Goal: Feedback & Contribution: Submit feedback/report problem

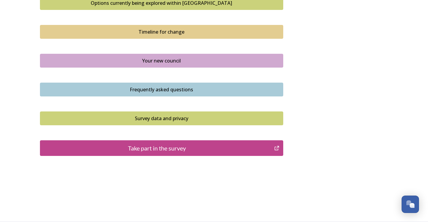
scroll to position [424, 0]
click at [161, 154] on button "Take part in the survey" at bounding box center [161, 148] width 243 height 16
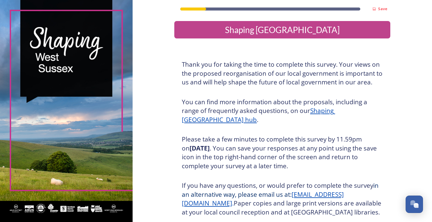
scroll to position [67, 0]
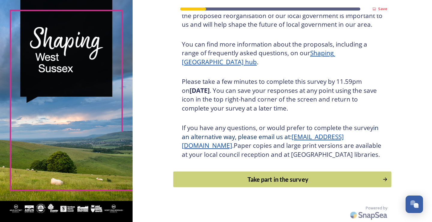
click at [240, 173] on button "Take part in the survey" at bounding box center [282, 179] width 218 height 16
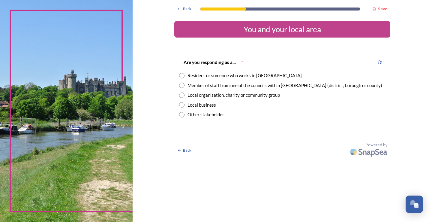
click at [180, 75] on input "radio" at bounding box center [181, 75] width 5 height 5
radio input "true"
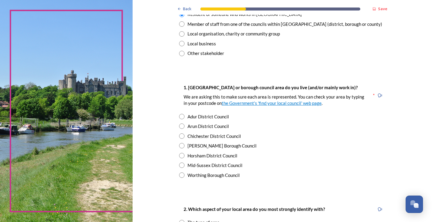
scroll to position [90, 0]
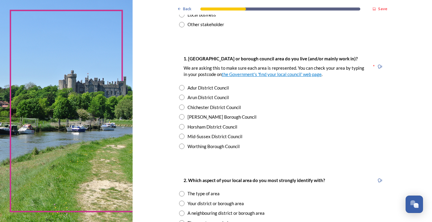
click at [179, 89] on input "radio" at bounding box center [181, 87] width 5 height 5
click at [179, 149] on div "Worthing Borough Council" at bounding box center [282, 146] width 206 height 7
radio input "false"
radio input "true"
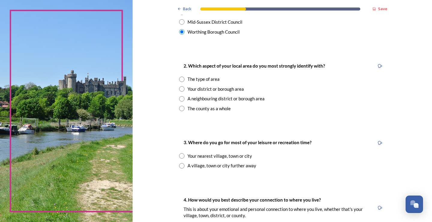
scroll to position [210, 0]
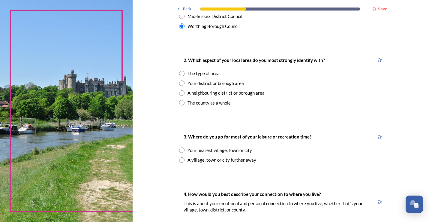
click at [180, 83] on input "radio" at bounding box center [181, 82] width 5 height 5
radio input "true"
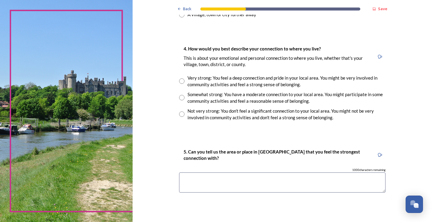
scroll to position [360, 0]
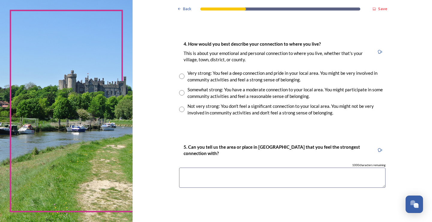
click at [179, 75] on input "radio" at bounding box center [181, 76] width 5 height 5
radio input "true"
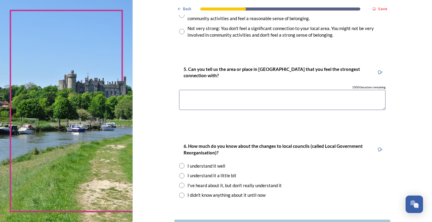
scroll to position [485, 0]
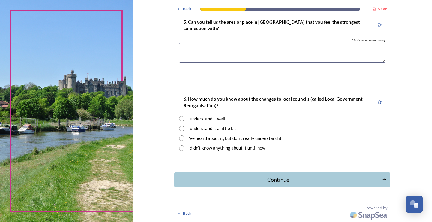
click at [179, 121] on input "radio" at bounding box center [181, 118] width 5 height 5
radio input "true"
click at [220, 176] on div "Continue" at bounding box center [277, 180] width 203 height 8
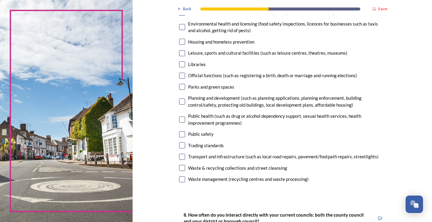
scroll to position [150, 0]
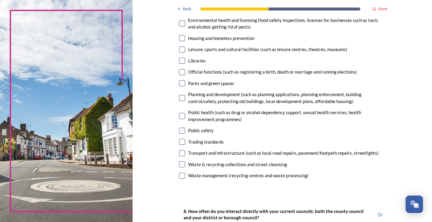
click at [179, 176] on input "checkbox" at bounding box center [182, 176] width 6 height 6
checkbox input "true"
click at [179, 130] on input "checkbox" at bounding box center [182, 131] width 6 height 6
checkbox input "true"
click at [179, 143] on input "checkbox" at bounding box center [182, 142] width 6 height 6
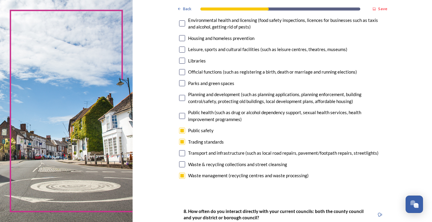
click at [179, 143] on input "checkbox" at bounding box center [182, 142] width 6 height 6
checkbox input "false"
click at [181, 153] on input "checkbox" at bounding box center [182, 153] width 6 height 6
checkbox input "true"
click at [179, 162] on input "checkbox" at bounding box center [182, 164] width 6 height 6
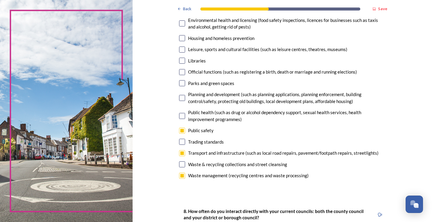
checkbox input "true"
click at [179, 114] on input "checkbox" at bounding box center [182, 116] width 6 height 6
checkbox input "true"
click at [179, 81] on input "checkbox" at bounding box center [182, 83] width 6 height 6
click at [180, 83] on input "checkbox" at bounding box center [182, 83] width 6 height 6
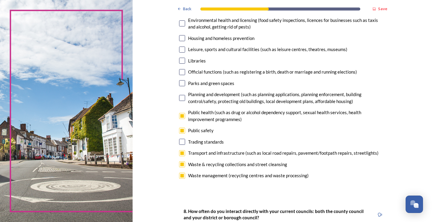
checkbox input "false"
click at [183, 82] on div "Parks and green spaces" at bounding box center [282, 83] width 206 height 7
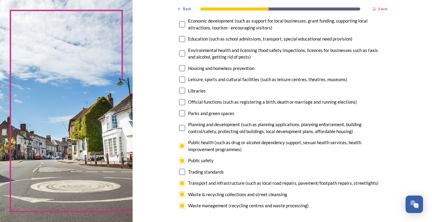
click at [179, 79] on input "checkbox" at bounding box center [182, 80] width 6 height 6
checkbox input "false"
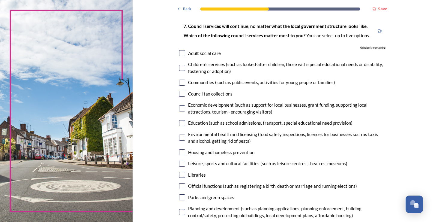
scroll to position [0, 0]
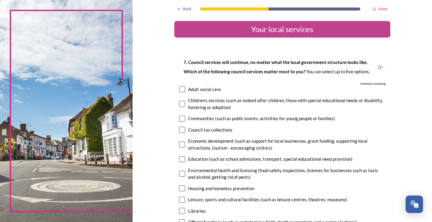
click at [176, 89] on div "7. Council services will continue, no matter what the local government structur…" at bounding box center [282, 195] width 216 height 284
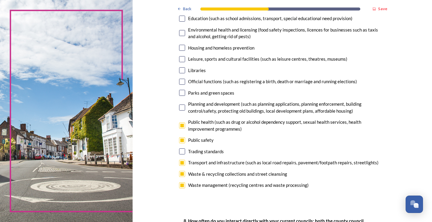
scroll to position [150, 0]
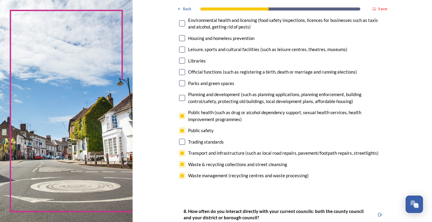
click at [180, 132] on input "checkbox" at bounding box center [182, 131] width 6 height 6
checkbox input "false"
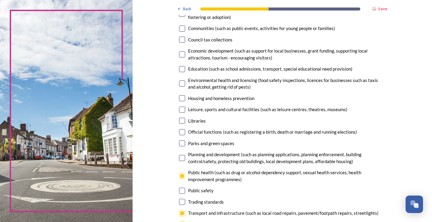
scroll to position [60, 0]
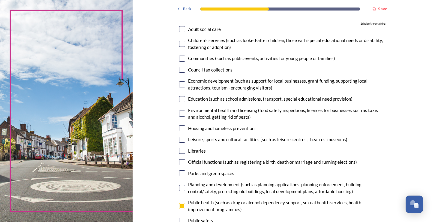
click at [180, 71] on input "checkbox" at bounding box center [182, 70] width 6 height 6
checkbox input "true"
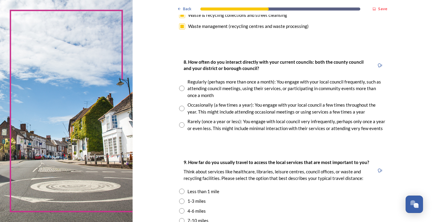
scroll to position [300, 0]
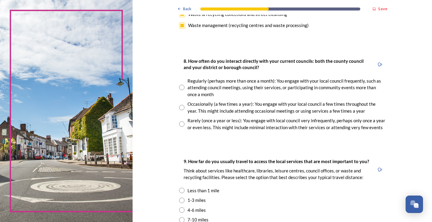
click at [179, 89] on input "radio" at bounding box center [181, 87] width 5 height 5
radio input "true"
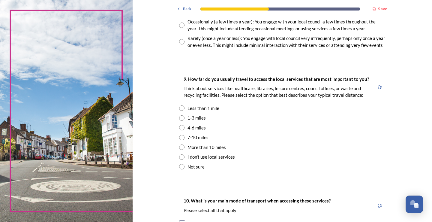
scroll to position [390, 0]
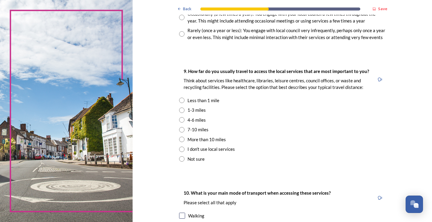
click at [180, 108] on input "radio" at bounding box center [181, 109] width 5 height 5
radio input "true"
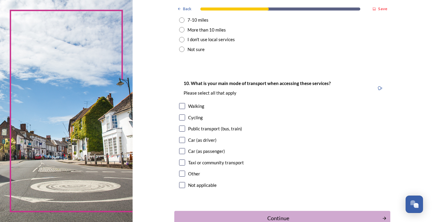
scroll to position [538, 0]
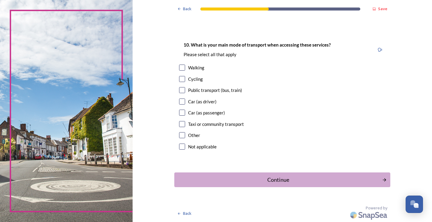
click at [179, 67] on input "checkbox" at bounding box center [182, 68] width 6 height 6
checkbox input "true"
click at [270, 178] on div "Continue" at bounding box center [277, 180] width 203 height 8
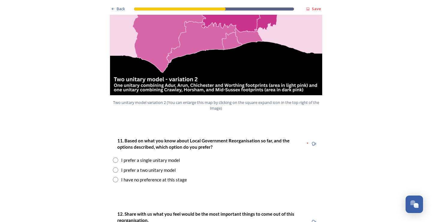
scroll to position [720, 0]
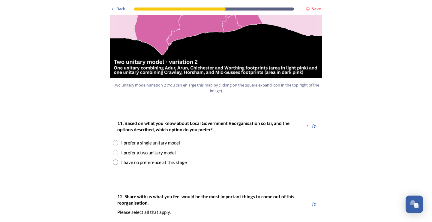
click at [113, 150] on input "radio" at bounding box center [115, 152] width 5 height 5
radio input "true"
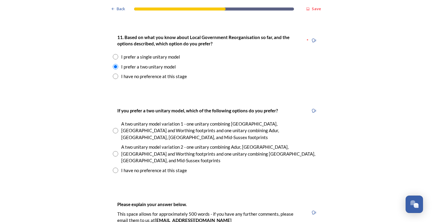
scroll to position [810, 0]
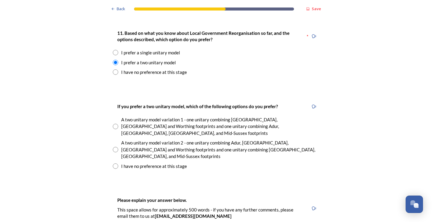
click at [113, 147] on input "radio" at bounding box center [115, 149] width 5 height 5
radio input "true"
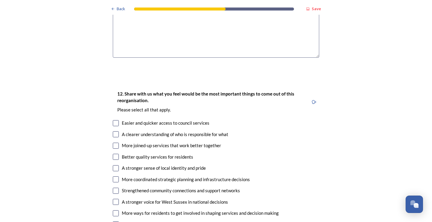
scroll to position [1050, 0]
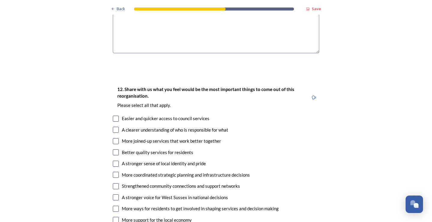
click at [113, 116] on input "checkbox" at bounding box center [116, 119] width 6 height 6
checkbox input "true"
click at [114, 127] on input "checkbox" at bounding box center [116, 130] width 6 height 6
checkbox input "true"
click at [114, 138] on input "checkbox" at bounding box center [116, 141] width 6 height 6
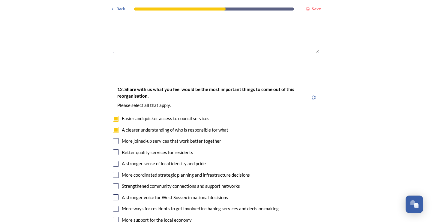
checkbox input "true"
click at [116, 149] on input "checkbox" at bounding box center [116, 152] width 6 height 6
checkbox input "true"
click at [113, 161] on input "checkbox" at bounding box center [116, 164] width 6 height 6
checkbox input "true"
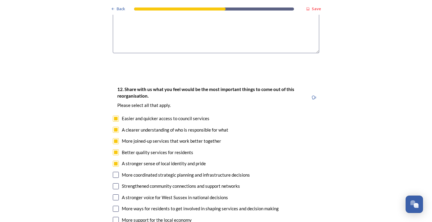
click at [114, 172] on input "checkbox" at bounding box center [116, 175] width 6 height 6
checkbox input "true"
click at [116, 183] on input "checkbox" at bounding box center [116, 186] width 6 height 6
checkbox input "true"
click at [113, 194] on input "checkbox" at bounding box center [116, 197] width 6 height 6
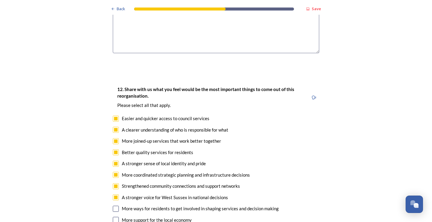
click at [113, 194] on input "checkbox" at bounding box center [116, 197] width 6 height 6
checkbox input "false"
click at [115, 206] on input "checkbox" at bounding box center [116, 209] width 6 height 6
checkbox input "false"
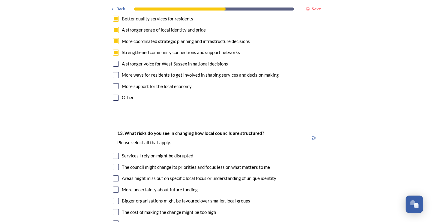
scroll to position [1200, 0]
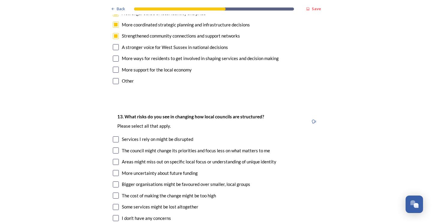
click at [115, 136] on input "checkbox" at bounding box center [116, 139] width 6 height 6
checkbox input "true"
click at [113, 147] on input "checkbox" at bounding box center [116, 150] width 6 height 6
checkbox input "true"
click at [113, 159] on input "checkbox" at bounding box center [116, 162] width 6 height 6
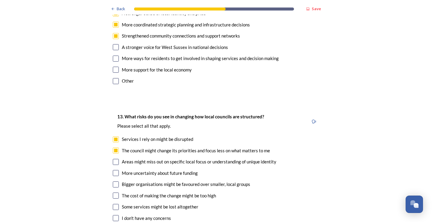
checkbox input "true"
click at [113, 170] on input "checkbox" at bounding box center [116, 173] width 6 height 6
checkbox input "true"
click at [113, 181] on input "checkbox" at bounding box center [116, 184] width 6 height 6
checkbox input "true"
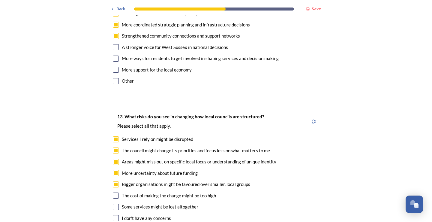
click at [113, 192] on input "checkbox" at bounding box center [116, 195] width 6 height 6
checkbox input "true"
click at [113, 204] on input "checkbox" at bounding box center [116, 207] width 6 height 6
checkbox input "true"
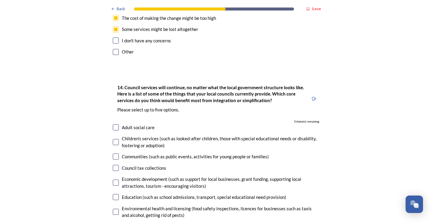
scroll to position [1380, 0]
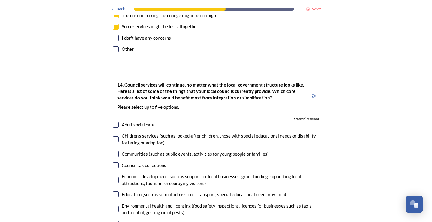
click at [113, 162] on input "checkbox" at bounding box center [116, 165] width 6 height 6
checkbox input "true"
click at [114, 151] on input "checkbox" at bounding box center [116, 154] width 6 height 6
checkbox input "true"
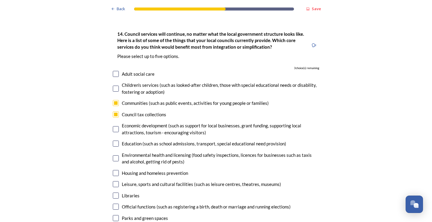
scroll to position [1440, 0]
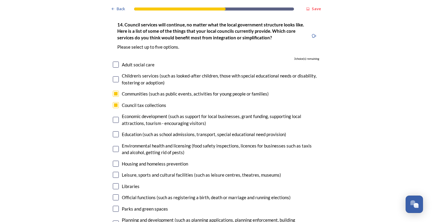
click at [114, 161] on input "checkbox" at bounding box center [116, 164] width 6 height 6
checkbox input "true"
click at [113, 172] on input "checkbox" at bounding box center [116, 175] width 6 height 6
checkbox input "true"
click at [113, 183] on input "checkbox" at bounding box center [116, 186] width 6 height 6
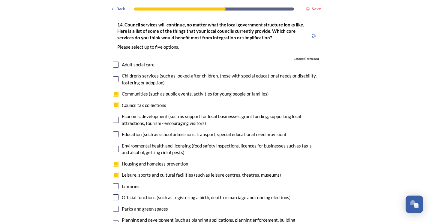
checkbox input "true"
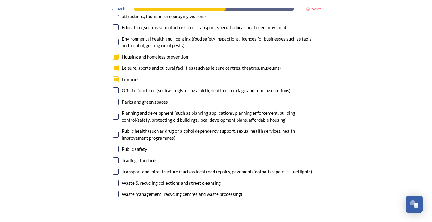
scroll to position [1560, 0]
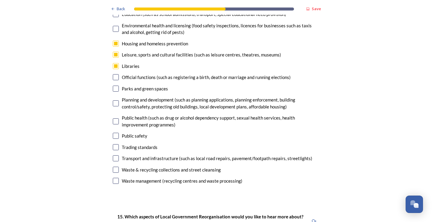
click at [115, 133] on input "checkbox" at bounding box center [116, 136] width 6 height 6
checkbox input "false"
click at [113, 86] on input "checkbox" at bounding box center [116, 89] width 6 height 6
checkbox input "false"
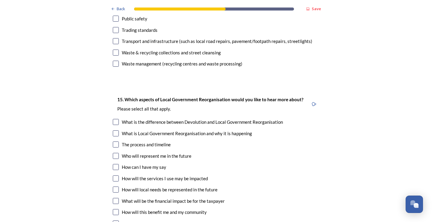
scroll to position [1710, 0]
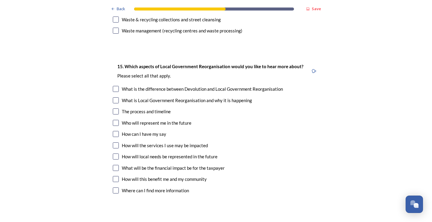
click at [115, 108] on input "checkbox" at bounding box center [116, 111] width 6 height 6
checkbox input "true"
click at [115, 120] on input "checkbox" at bounding box center [116, 123] width 6 height 6
checkbox input "true"
click at [113, 131] on input "checkbox" at bounding box center [116, 134] width 6 height 6
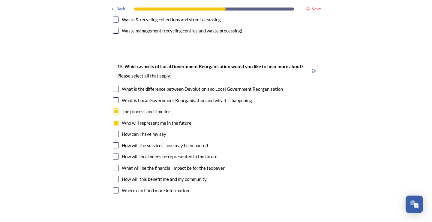
checkbox input "true"
click at [110, 115] on div "15. Which aspects of Local Government Reorganisation would you like to hear mor…" at bounding box center [216, 129] width 216 height 145
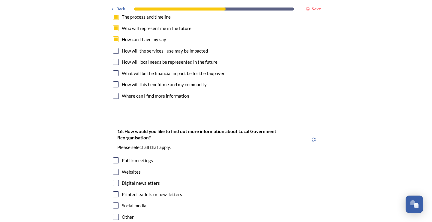
scroll to position [1844, 0]
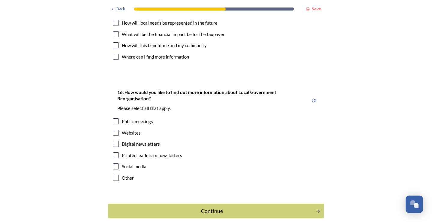
click at [115, 118] on input "checkbox" at bounding box center [116, 121] width 6 height 6
checkbox input "true"
drag, startPoint x: 114, startPoint y: 125, endPoint x: 110, endPoint y: 112, distance: 13.9
click at [110, 112] on div "16. How would you like to find out more information about Local Government Reor…" at bounding box center [216, 136] width 216 height 106
click at [113, 141] on input "checkbox" at bounding box center [116, 144] width 6 height 6
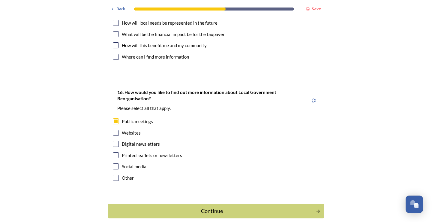
checkbox input "true"
drag, startPoint x: 113, startPoint y: 146, endPoint x: 278, endPoint y: 134, distance: 166.0
click at [273, 134] on div "16. How would you like to find out more information about Local Government Reor…" at bounding box center [216, 136] width 216 height 106
click at [215, 207] on div "Continue" at bounding box center [211, 211] width 203 height 8
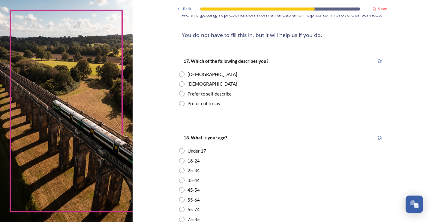
scroll to position [90, 0]
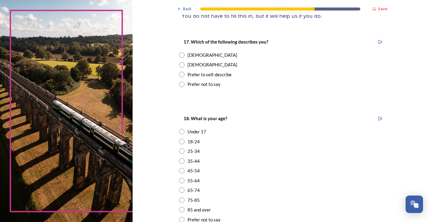
click at [181, 54] on input "radio" at bounding box center [181, 54] width 5 height 5
radio input "true"
click at [179, 181] on input "radio" at bounding box center [181, 180] width 5 height 5
radio input "true"
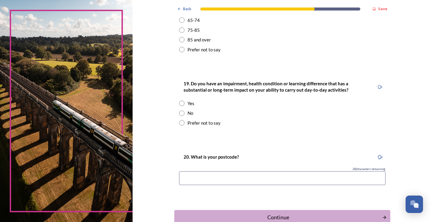
scroll to position [270, 0]
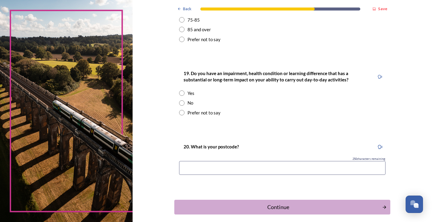
click at [179, 100] on input "radio" at bounding box center [181, 102] width 5 height 5
radio input "true"
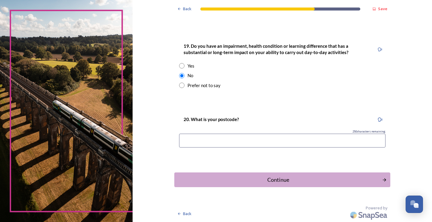
click at [196, 141] on input at bounding box center [282, 141] width 206 height 14
click at [201, 141] on input at bounding box center [282, 141] width 206 height 14
type input "bn12 4la"
click at [248, 176] on div "Continue" at bounding box center [277, 180] width 203 height 8
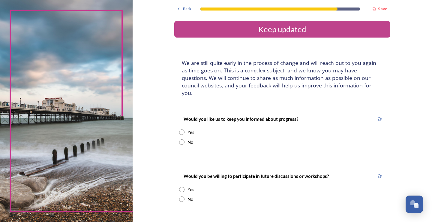
click at [179, 139] on input "radio" at bounding box center [181, 141] width 5 height 5
radio input "true"
click at [179, 196] on input "radio" at bounding box center [181, 198] width 5 height 5
radio input "true"
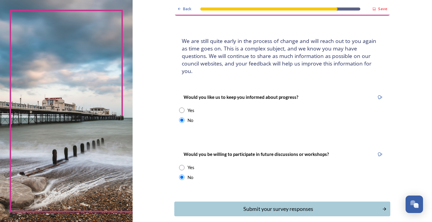
scroll to position [44, 0]
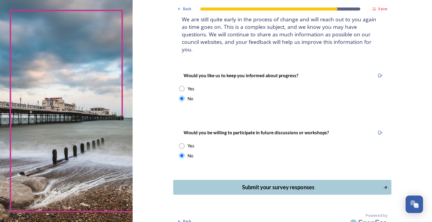
click at [273, 183] on div "Submit your survey responses" at bounding box center [277, 187] width 203 height 8
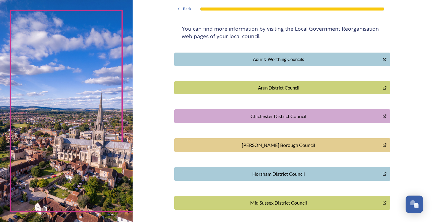
scroll to position [165, 0]
